Goal: Information Seeking & Learning: Learn about a topic

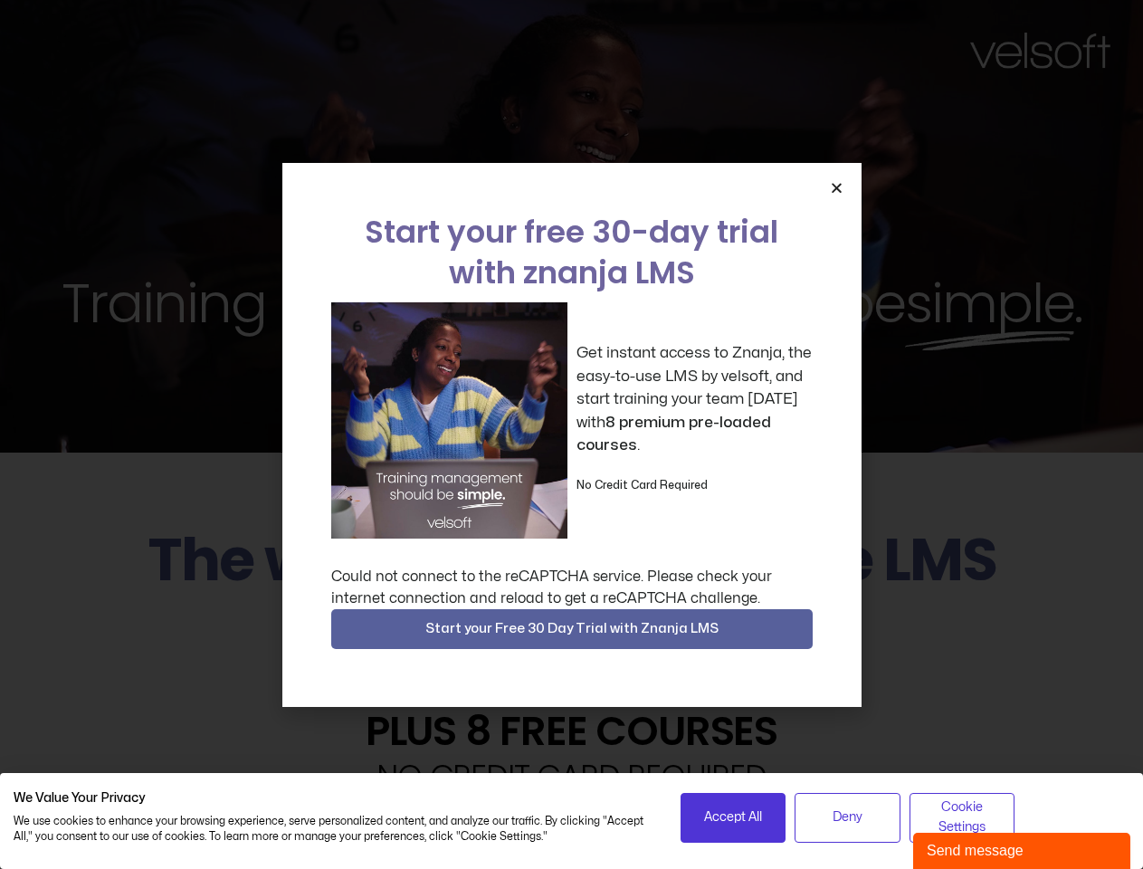
click at [571, 434] on div "Get instant access to Znanja, the easy-to-use LMS by velsoft, and start trainin…" at bounding box center [571, 420] width 481 height 236
click at [836, 187] on icon "Close" at bounding box center [837, 188] width 14 height 14
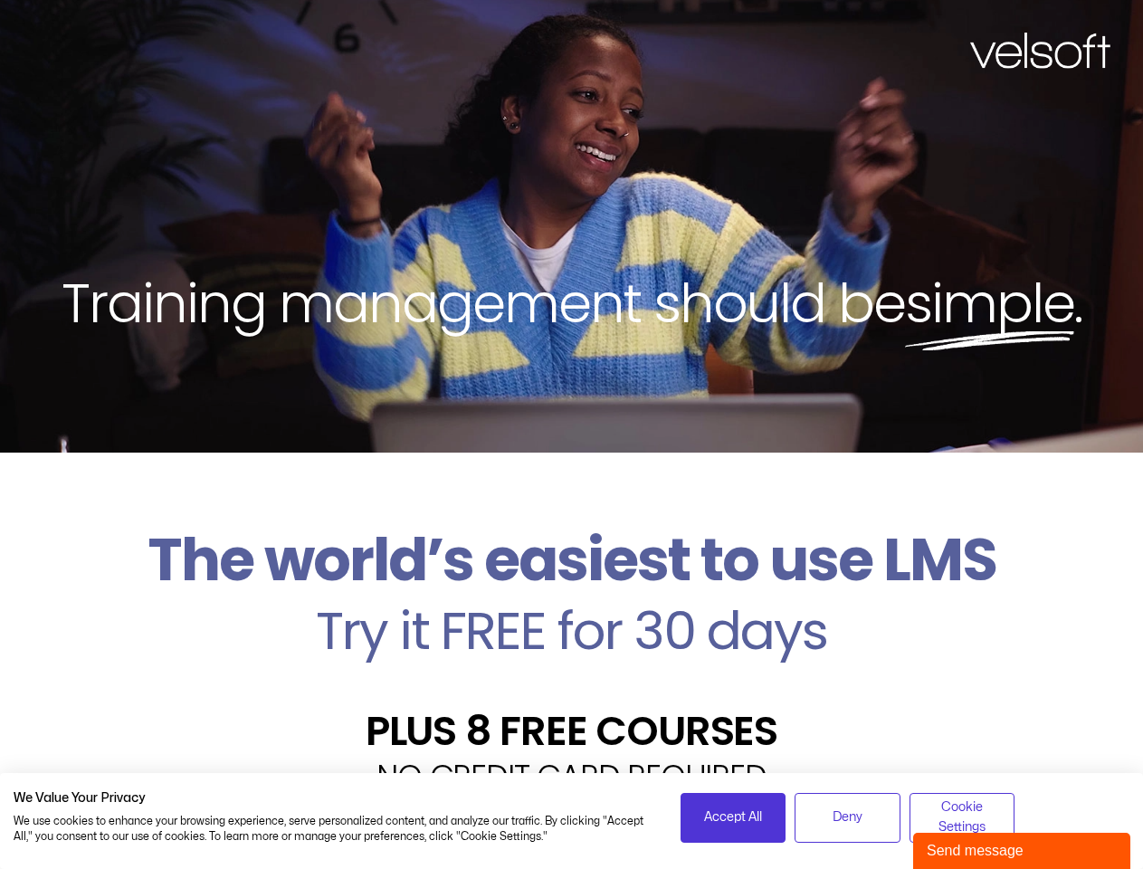
click at [572, 629] on h2 "Try it FREE for 30 days" at bounding box center [572, 631] width 1116 height 52
click at [733, 817] on span "Accept All" at bounding box center [733, 817] width 58 height 20
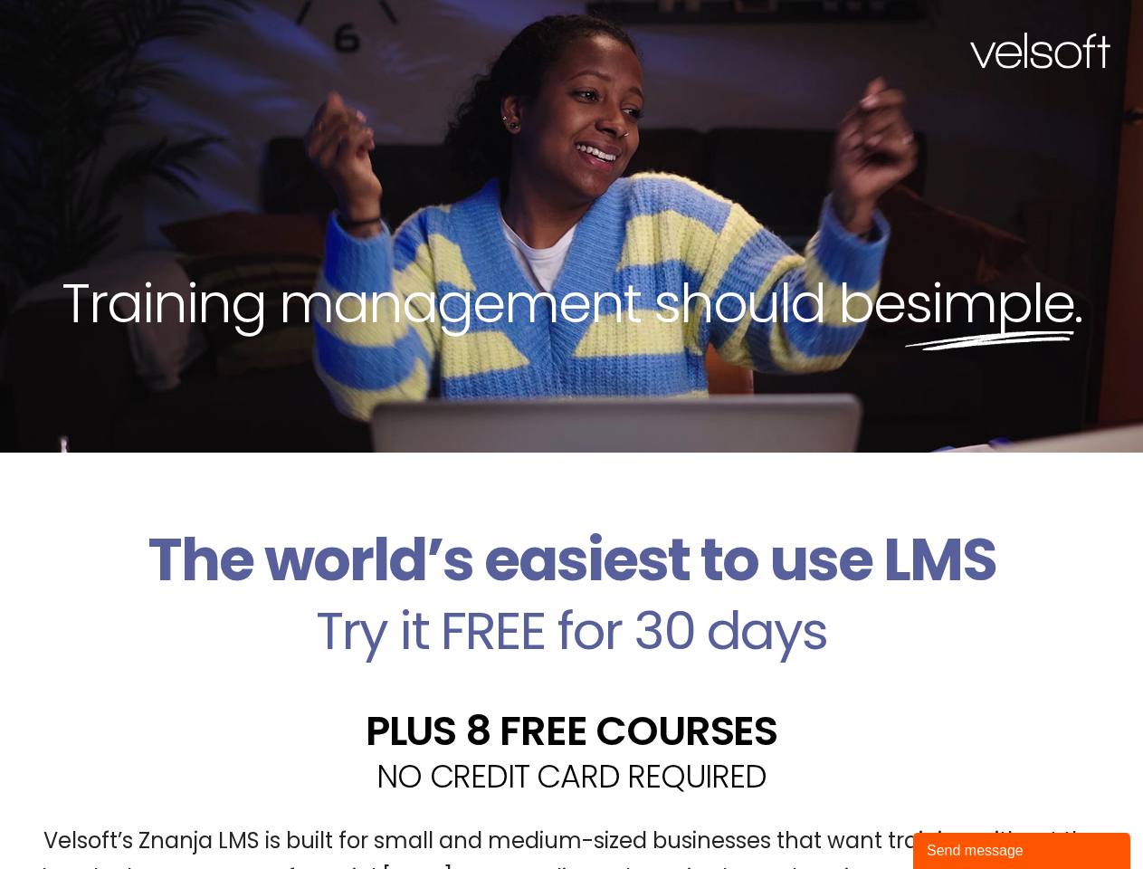
click at [847, 817] on div "Velsoft’s Znanja LMS is built for small and medium-sized businesses that want t…" at bounding box center [572, 867] width 1116 height 132
click at [962, 817] on div "Velsoft’s Znanja LMS is built for small and medium-sized businesses that want t…" at bounding box center [572, 867] width 1116 height 132
click at [1022, 851] on div "Send message" at bounding box center [1022, 851] width 190 height 22
